Goal: Communication & Community: Share content

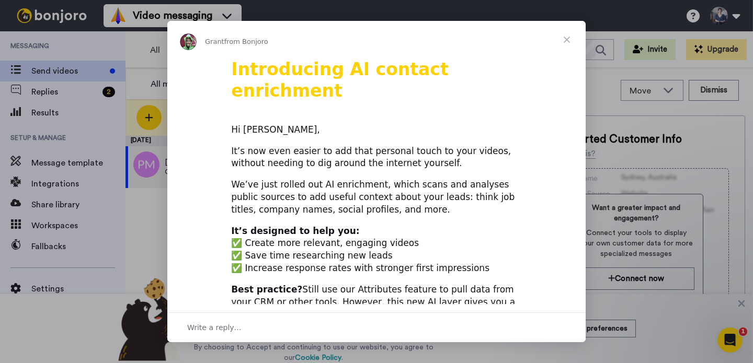
click at [567, 40] on span "Close" at bounding box center [567, 40] width 38 height 38
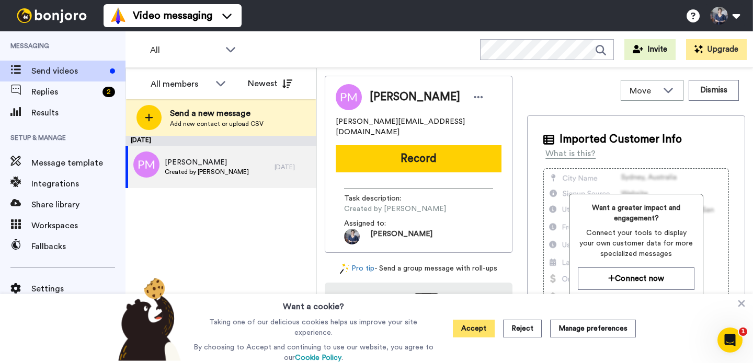
click at [472, 329] on button "Accept" at bounding box center [474, 329] width 42 height 18
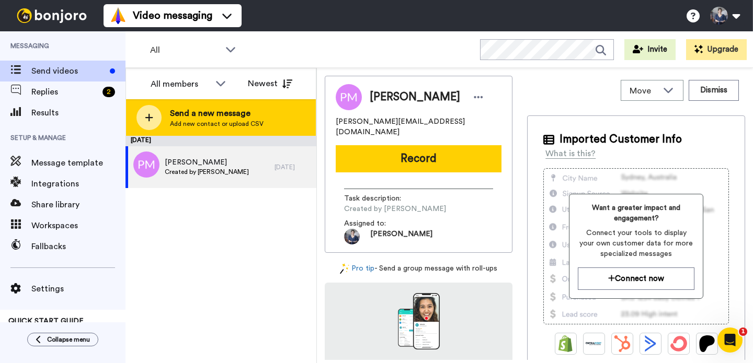
click at [238, 116] on span "Send a new message" at bounding box center [217, 113] width 94 height 13
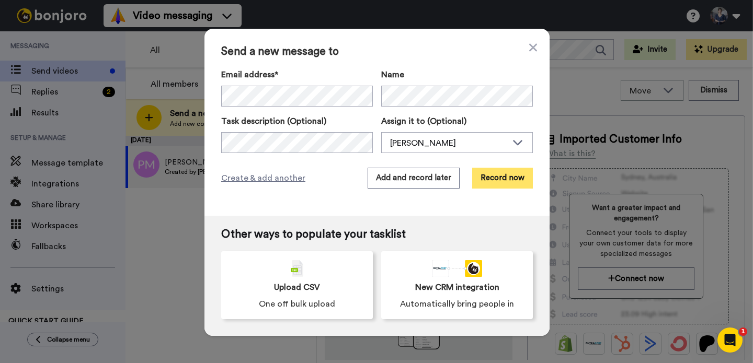
click at [502, 178] on button "Record now" at bounding box center [502, 178] width 61 height 21
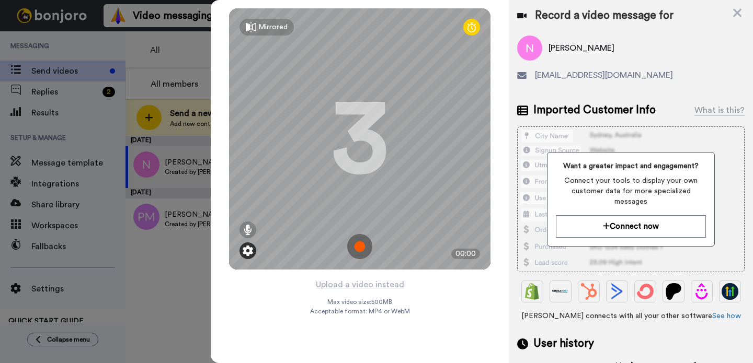
click at [250, 250] on img at bounding box center [248, 251] width 10 height 10
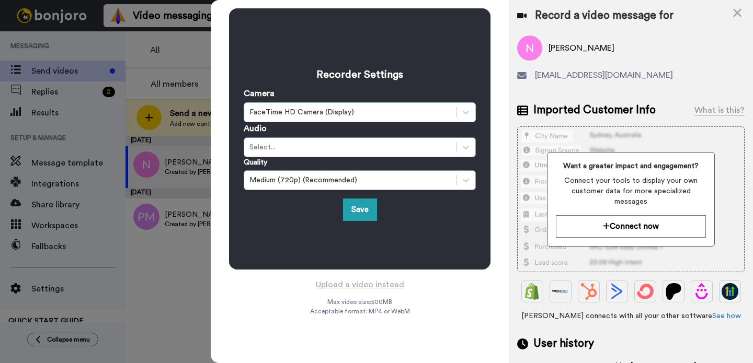
click at [404, 111] on div "FaceTime HD Camera (Display)" at bounding box center [349, 112] width 201 height 10
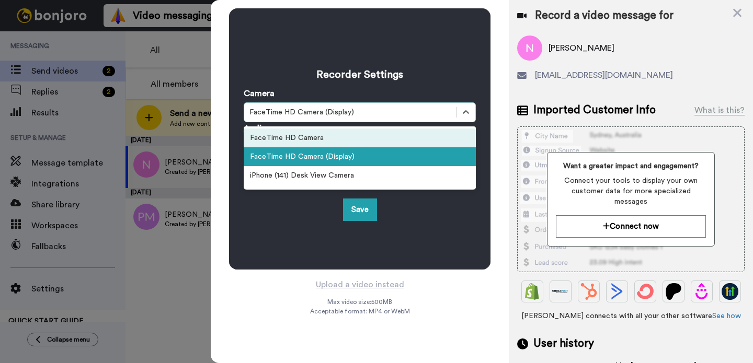
click at [353, 140] on div "FaceTime HD Camera" at bounding box center [360, 138] width 232 height 19
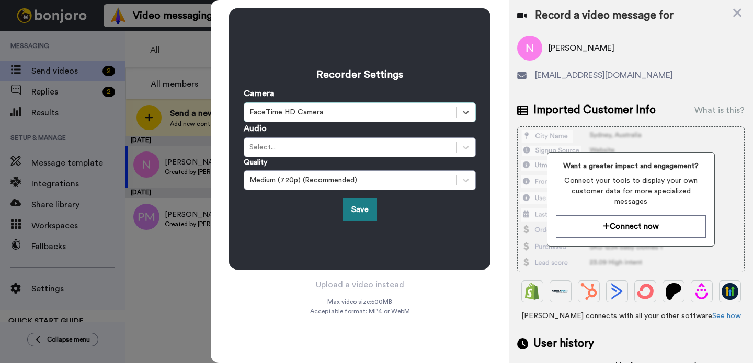
click at [365, 207] on button "Save" at bounding box center [360, 210] width 34 height 22
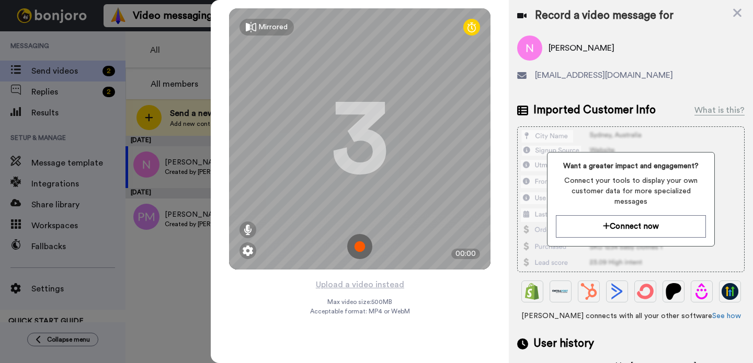
click at [360, 246] on img at bounding box center [359, 246] width 25 height 25
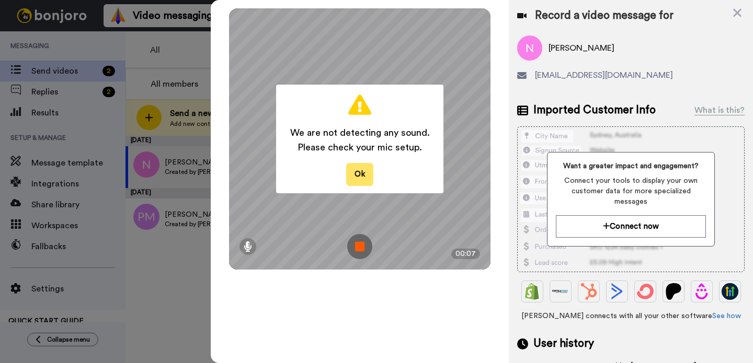
click at [365, 177] on button "Ok" at bounding box center [359, 174] width 27 height 22
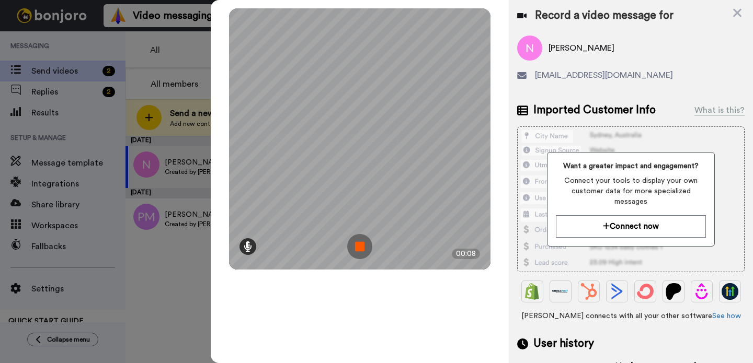
click at [250, 247] on icon at bounding box center [248, 247] width 8 height 10
click at [365, 247] on img at bounding box center [359, 246] width 25 height 25
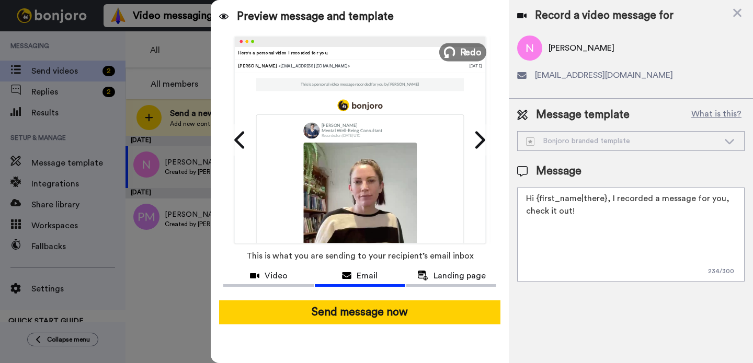
click at [471, 52] on span "Redo" at bounding box center [471, 52] width 22 height 14
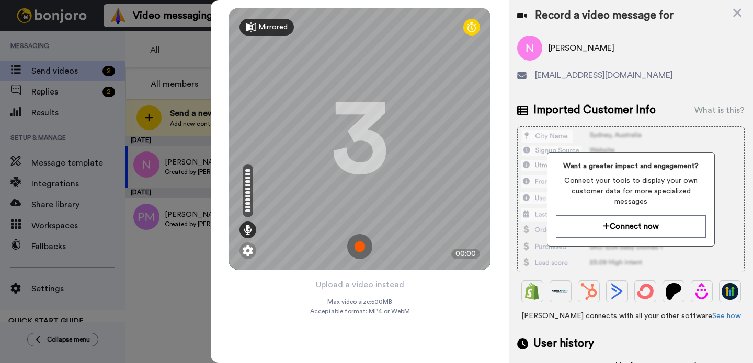
click at [272, 29] on div "Mirrored" at bounding box center [272, 27] width 29 height 10
click at [272, 29] on div "Mirror" at bounding box center [268, 27] width 21 height 10
click at [272, 29] on div "Mirrored" at bounding box center [272, 27] width 29 height 10
click at [272, 29] on div "Mirror" at bounding box center [268, 27] width 21 height 10
click at [362, 246] on img at bounding box center [359, 246] width 25 height 25
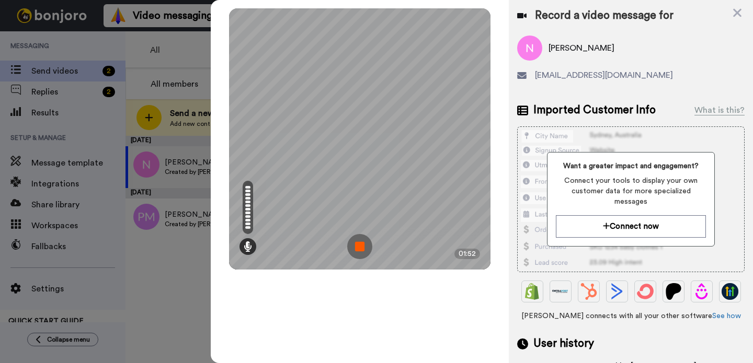
click at [362, 246] on img at bounding box center [359, 246] width 25 height 25
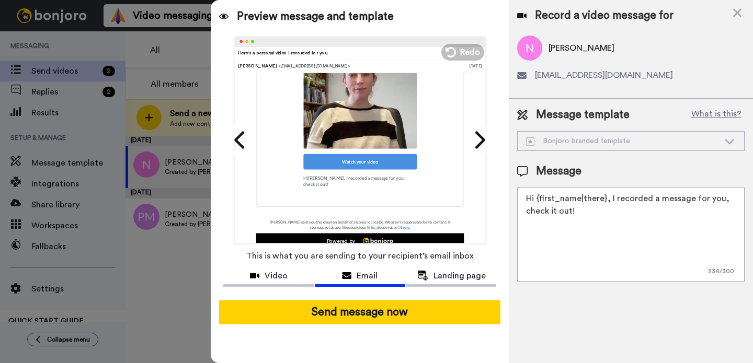
scroll to position [174, 0]
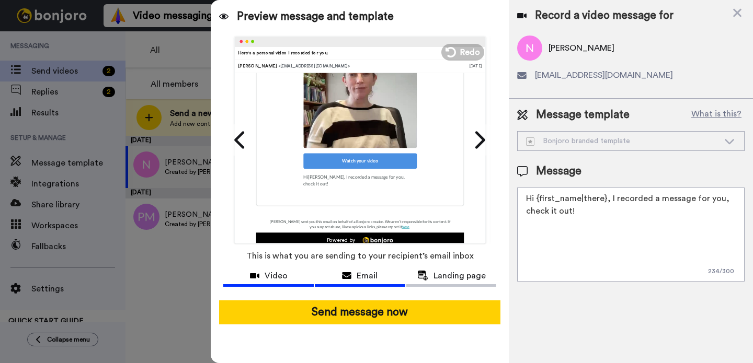
click at [276, 276] on span "Video" at bounding box center [276, 276] width 23 height 13
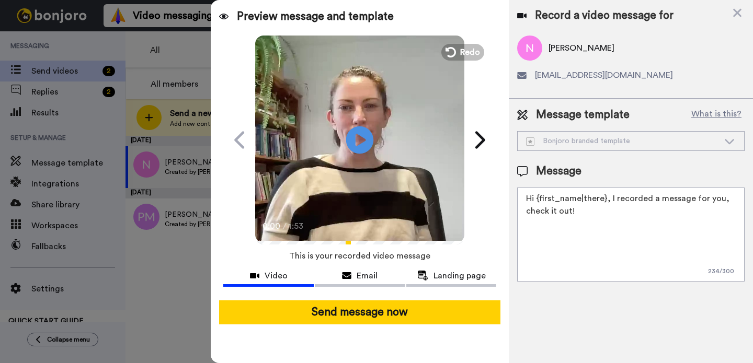
click at [362, 138] on icon "Play/Pause" at bounding box center [360, 140] width 28 height 50
click at [605, 198] on textarea "Hi {first_name|there}, I recorded a message for you, check it out!" at bounding box center [630, 235] width 227 height 94
click at [728, 199] on textarea "Hi Nadya, I recorded a message for you, check it out!" at bounding box center [630, 235] width 227 height 94
click at [547, 213] on textarea "Hi Nadya, I recorded a message for you talking about how i worl with people" at bounding box center [630, 235] width 227 height 94
click at [566, 212] on textarea "Hi Nadya, I recorded a message for you talking about how I worl with people" at bounding box center [630, 235] width 227 height 94
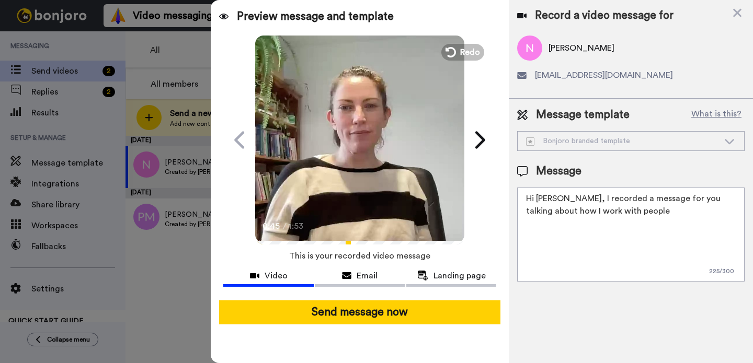
click at [624, 213] on textarea "Hi Nadya, I recorded a message for you talking about how I work with people" at bounding box center [630, 235] width 227 height 94
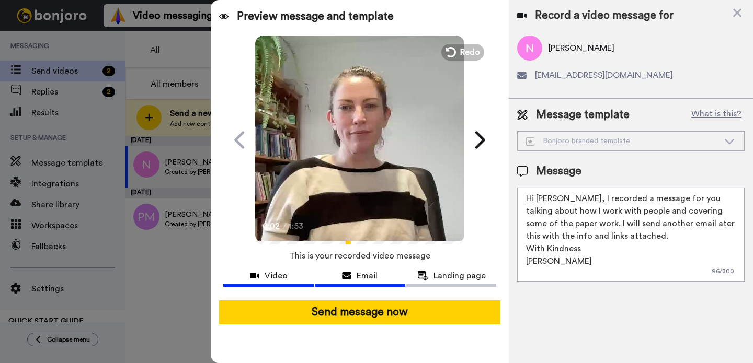
type textarea "Hi Nadya, I recorded a message for you talking about how I work with people and…"
click at [369, 272] on span "Email" at bounding box center [367, 276] width 21 height 13
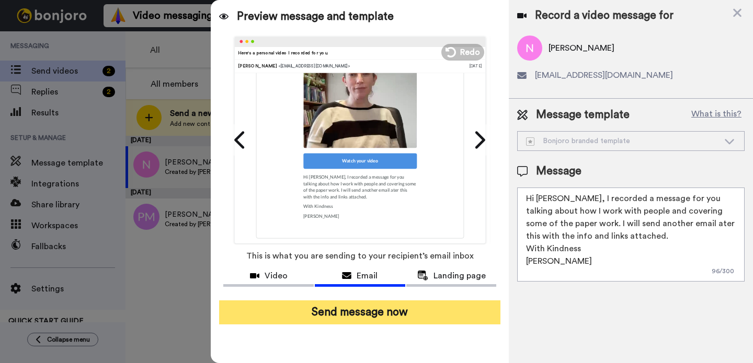
click at [373, 313] on button "Send message now" at bounding box center [359, 313] width 281 height 24
